Goal: Task Accomplishment & Management: Use online tool/utility

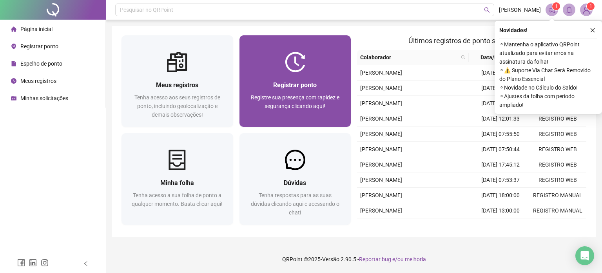
click at [306, 89] on div "Registrar ponto" at bounding box center [295, 85] width 93 height 10
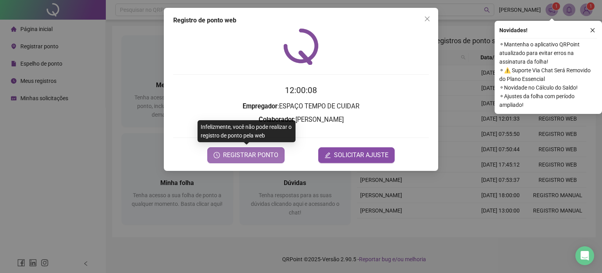
click at [275, 150] on span "REGISTRAR PONTO" at bounding box center [250, 154] width 55 height 9
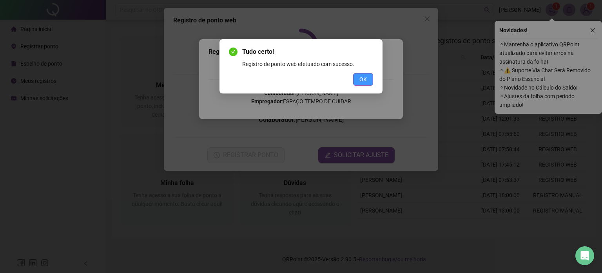
click at [367, 76] on span "OK" at bounding box center [363, 79] width 7 height 9
